Goal: Navigation & Orientation: Locate item on page

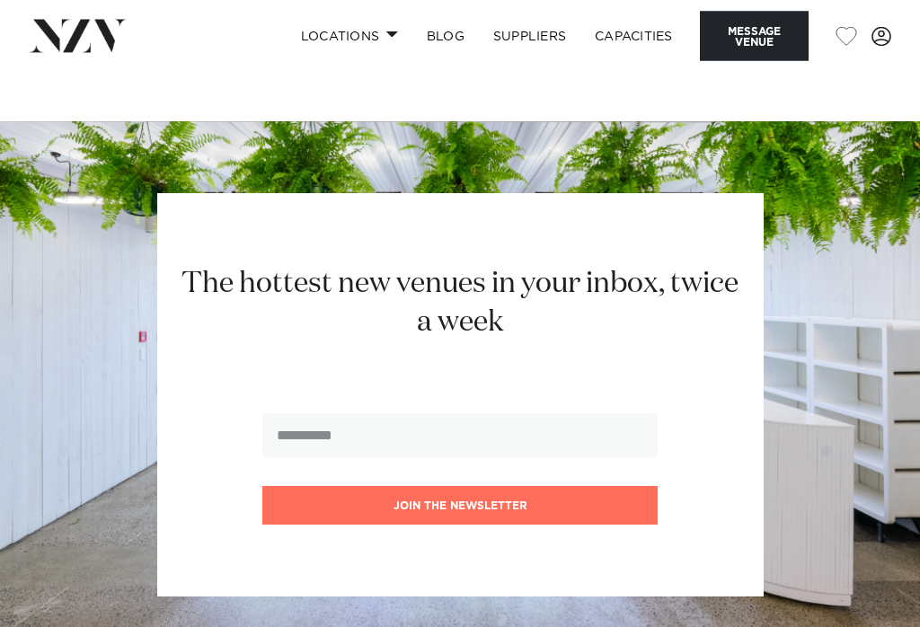
scroll to position [2376, 0]
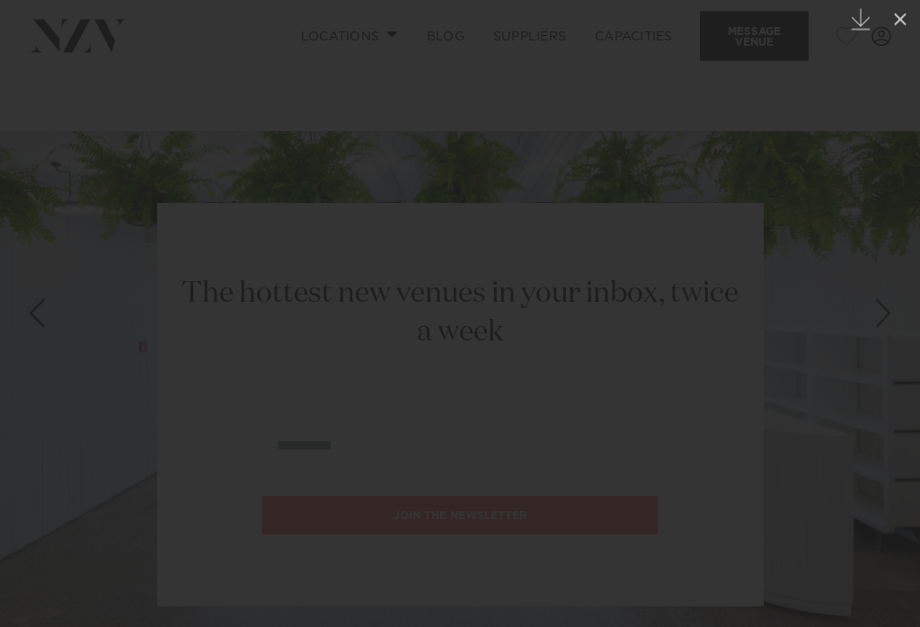
scroll to position [2377, 0]
